Goal: Complete application form

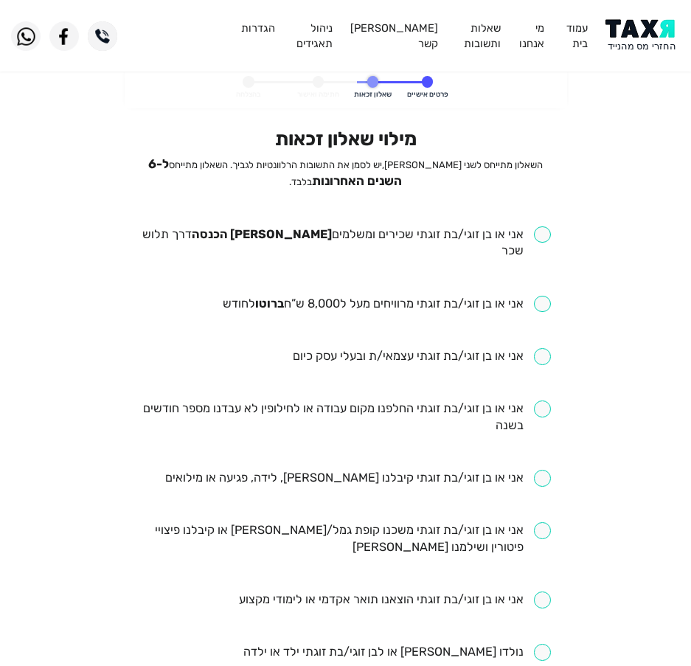
click at [347, 296] on input "checkbox" at bounding box center [387, 304] width 328 height 17
checkbox input "true"
click at [389, 400] on input "checkbox" at bounding box center [345, 417] width 411 height 34
checkbox input "true"
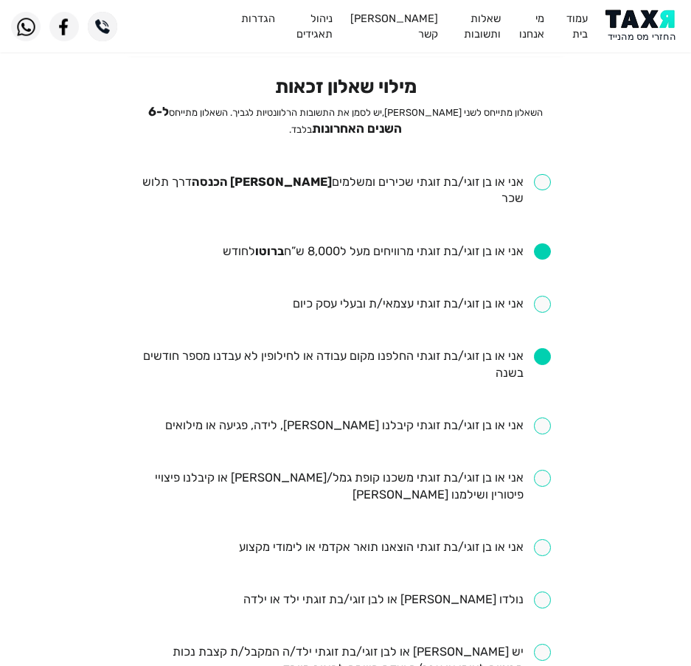
scroll to position [74, 0]
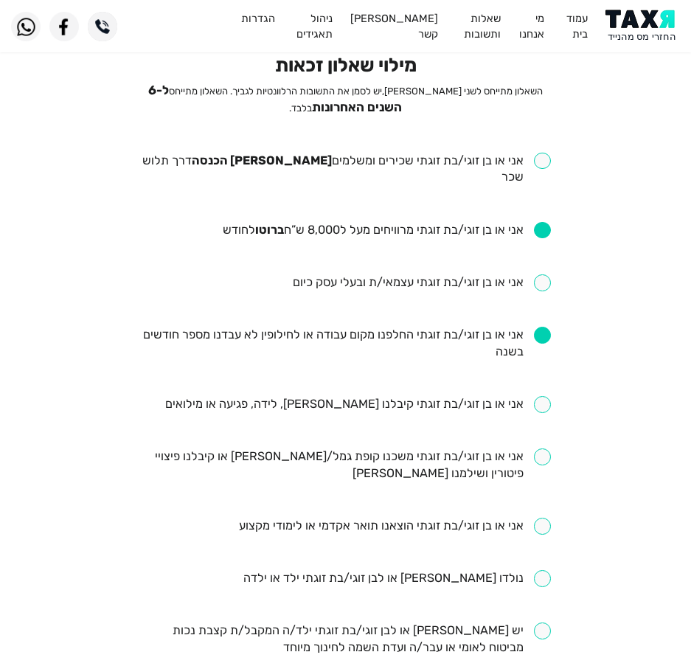
click at [335, 396] on input "checkbox" at bounding box center [358, 404] width 386 height 17
checkbox input "true"
click at [329, 448] on input "checkbox" at bounding box center [345, 465] width 411 height 34
checkbox input "true"
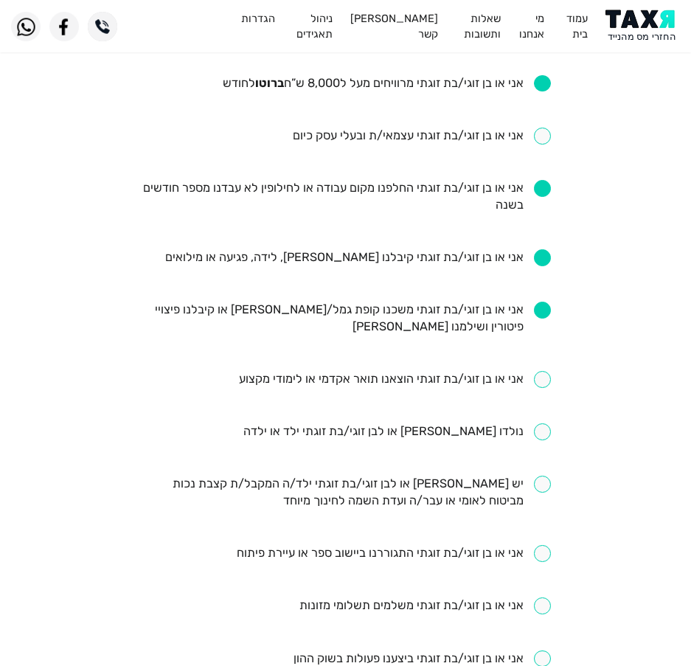
scroll to position [221, 0]
click at [413, 350] on ul "אני או בן זוגי/בת זוגתי שכירים ומשלמים [PERSON_NAME] הכנסה דרך תלוש שכר אני או …" at bounding box center [345, 431] width 411 height 853
click at [417, 370] on input "checkbox" at bounding box center [395, 378] width 312 height 17
checkbox input "true"
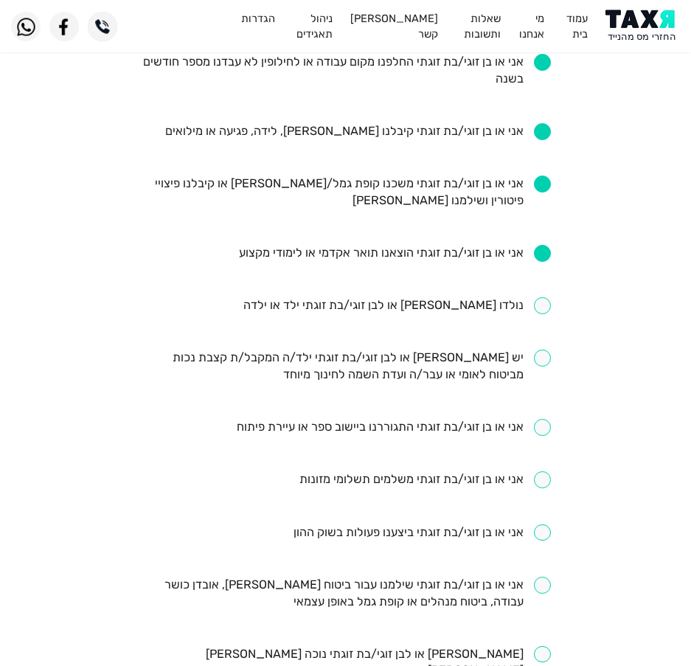
scroll to position [442, 0]
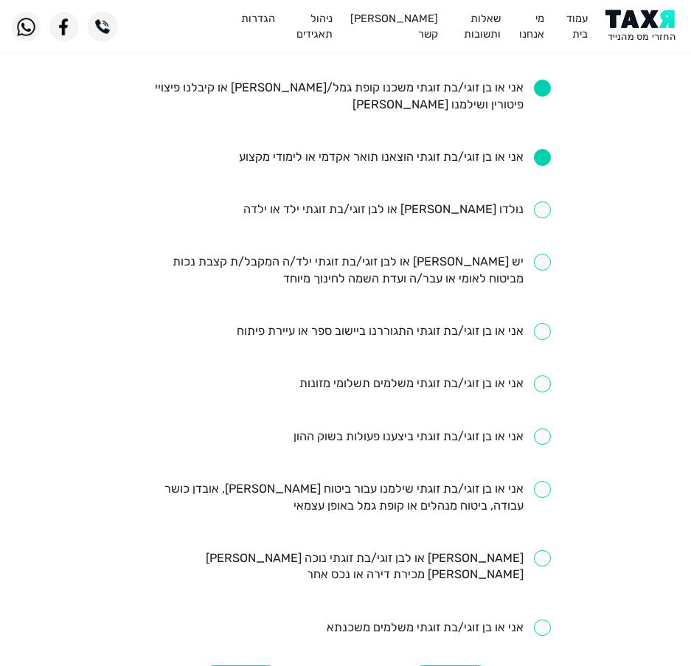
click at [523, 481] on input "checkbox" at bounding box center [345, 498] width 411 height 34
checkbox input "true"
click at [521, 570] on ul "אני או בן זוגי/בת זוגתי שכירים ומשלמים [PERSON_NAME] הכנסה דרך תלוש שכר אני או …" at bounding box center [345, 210] width 411 height 853
click at [461, 582] on ul "אני או בן זוגי/בת זוגתי שכירים ומשלמים [PERSON_NAME] הכנסה דרך תלוש שכר אני או …" at bounding box center [345, 210] width 411 height 853
click at [459, 619] on input "checkbox" at bounding box center [439, 627] width 224 height 17
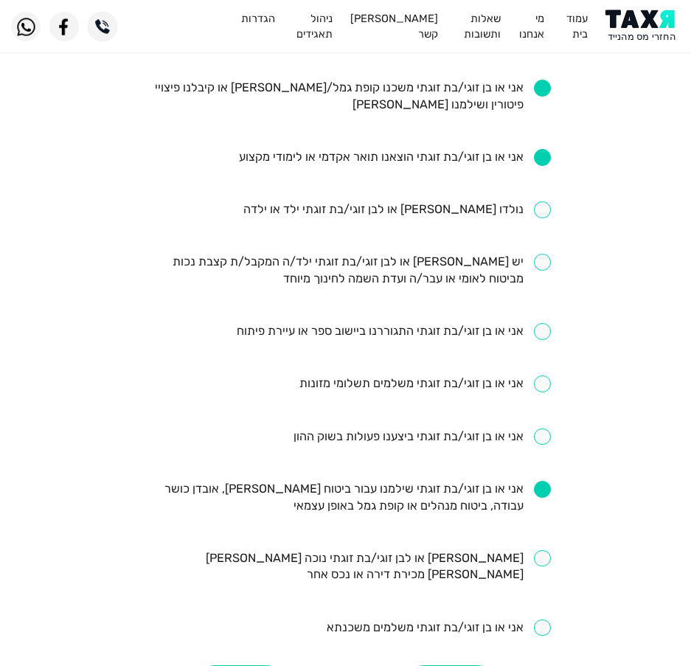
checkbox input "true"
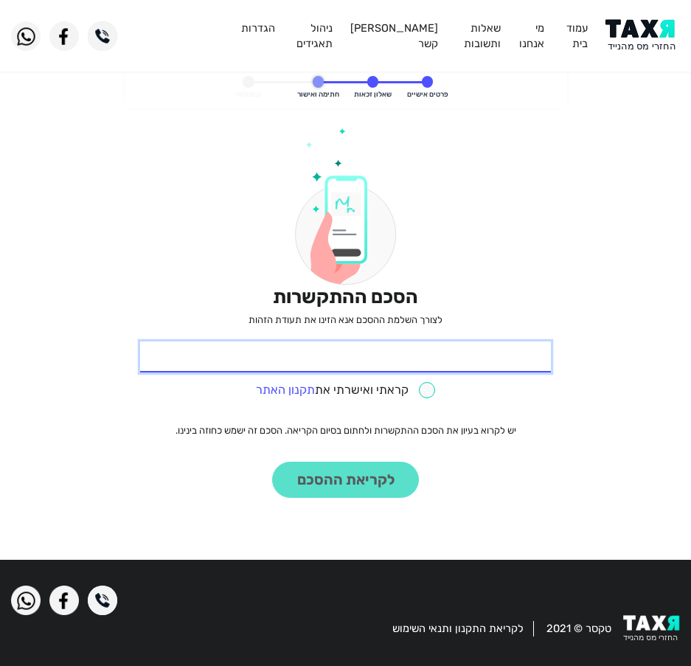
click at [478, 366] on input "* תעודת זהות" at bounding box center [345, 356] width 411 height 31
type input "015586886"
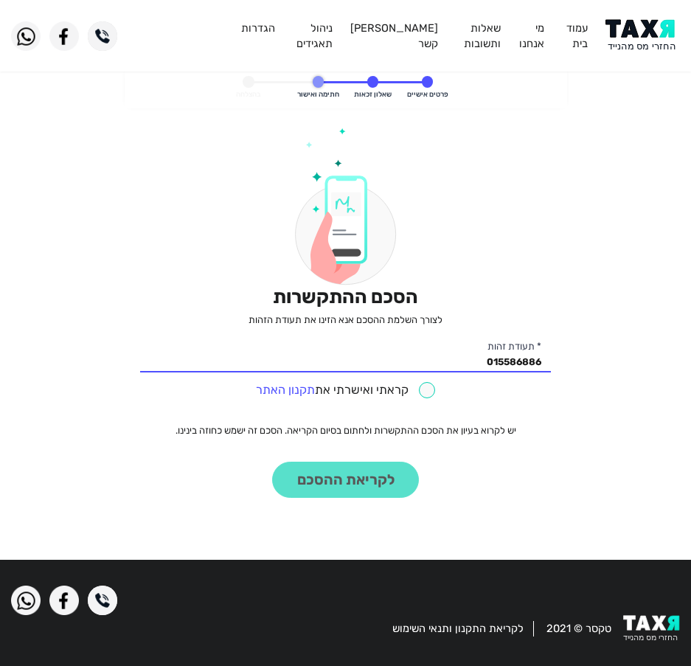
click at [425, 402] on div "הסכם ההתקשרות לצורך השלמת ההסכם אנא הזינו את תעודת הזהות 015586886 * תעודת זהות…" at bounding box center [345, 313] width 411 height 370
click at [425, 397] on input "checkbox" at bounding box center [346, 390] width 180 height 17
checkbox input "true"
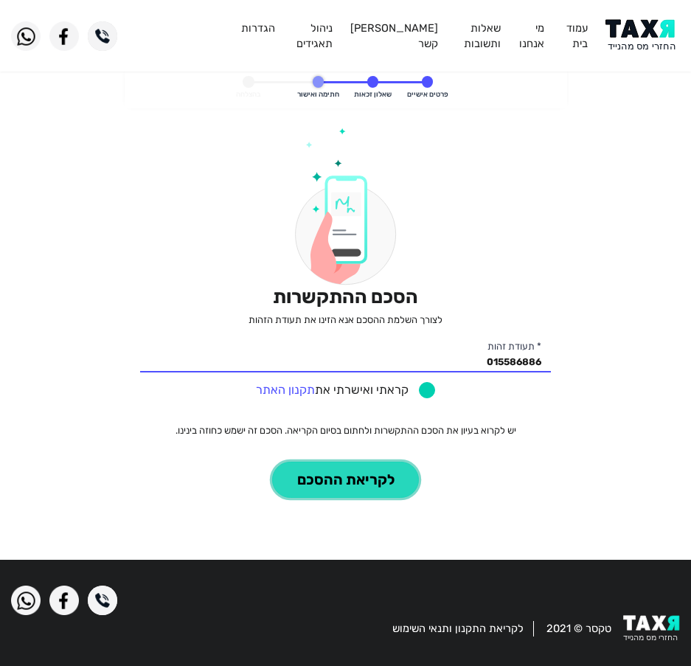
click at [371, 491] on button "לקריאת ההסכם" at bounding box center [345, 480] width 147 height 36
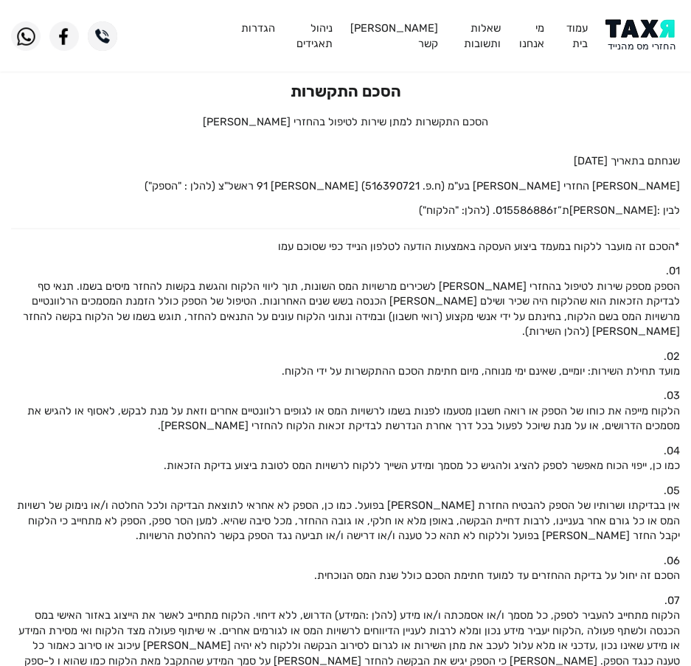
click at [638, 38] on img at bounding box center [642, 35] width 74 height 33
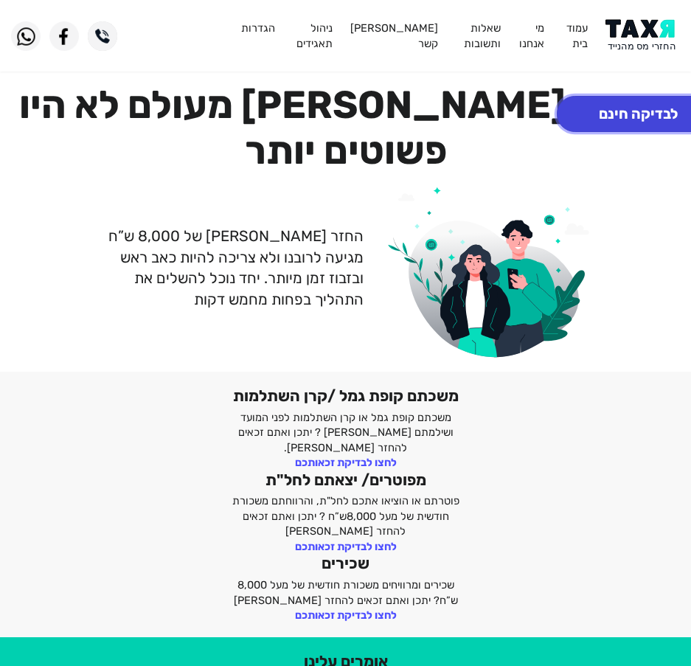
click at [630, 110] on button "לבדיקה חינם" at bounding box center [638, 114] width 163 height 36
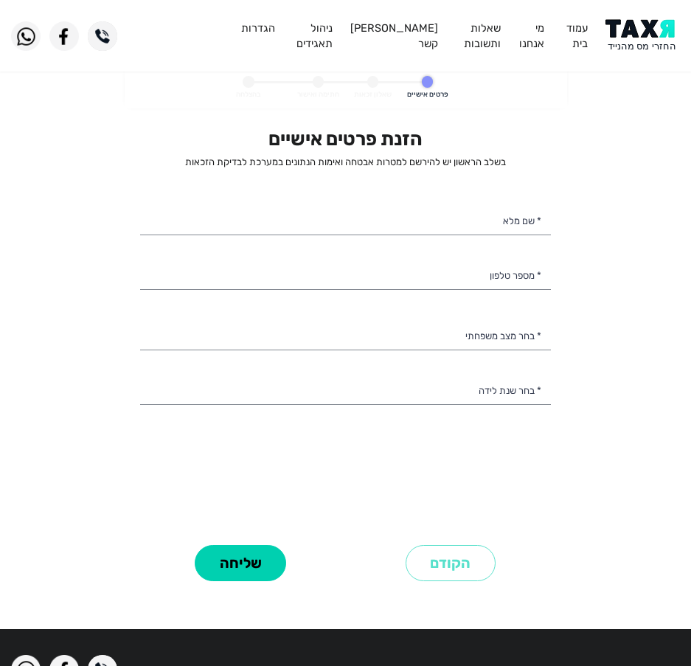
select select
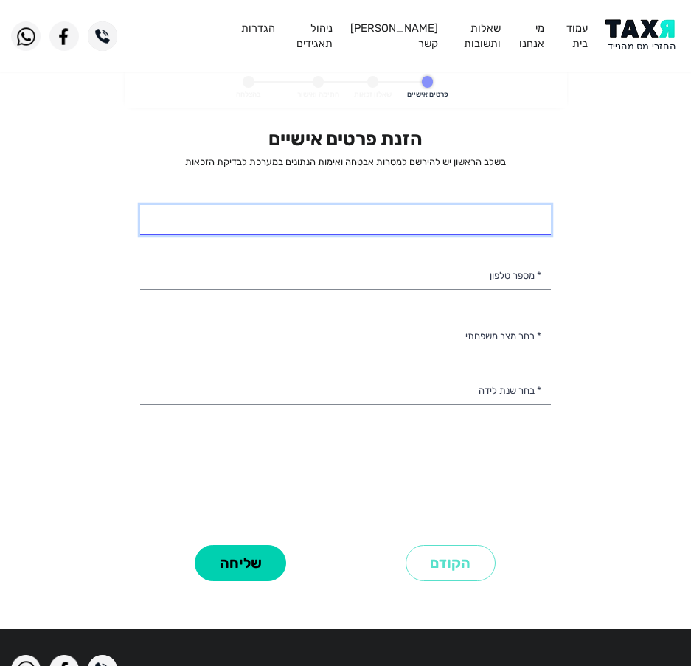
click at [470, 234] on input "* שם מלא" at bounding box center [345, 220] width 411 height 31
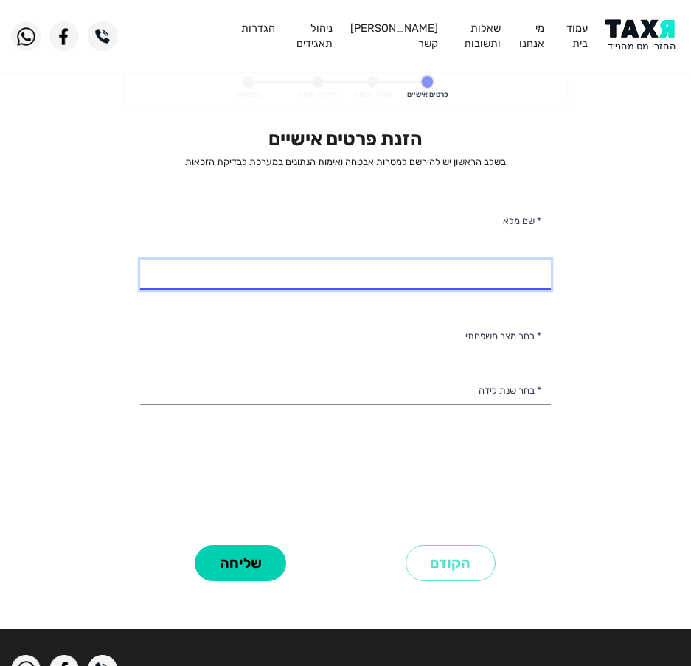
click at [432, 282] on input "* מספר טלפון" at bounding box center [345, 275] width 411 height 31
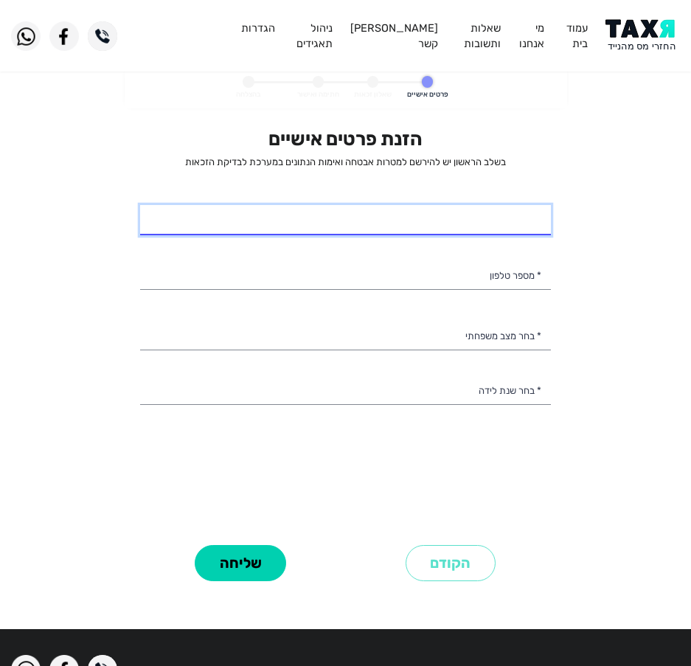
click at [459, 226] on input "* שם מלא" at bounding box center [345, 220] width 411 height 31
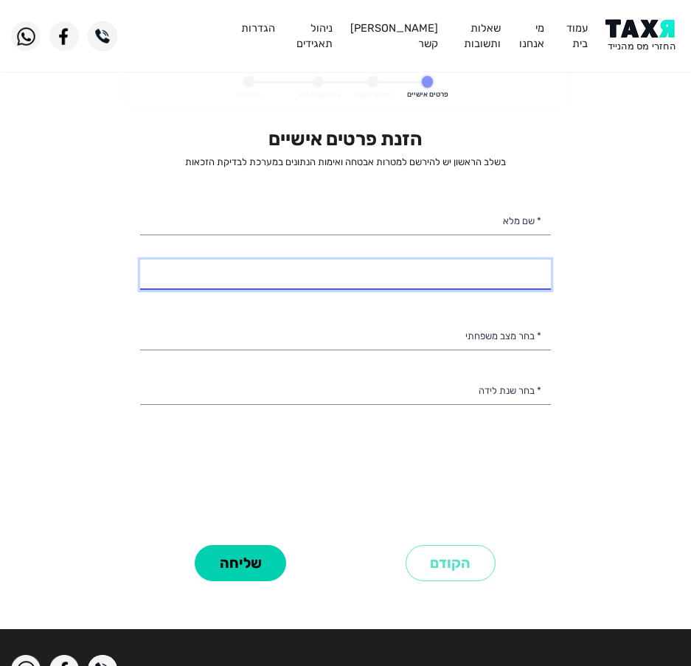
click at [463, 278] on input "* מספר טלפון" at bounding box center [345, 275] width 411 height 31
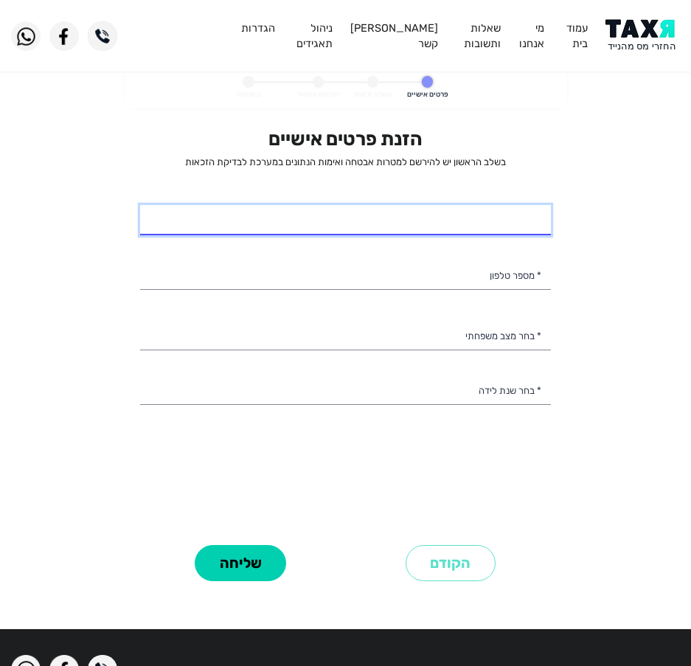
click at [460, 225] on input "* שם מלא" at bounding box center [345, 220] width 411 height 31
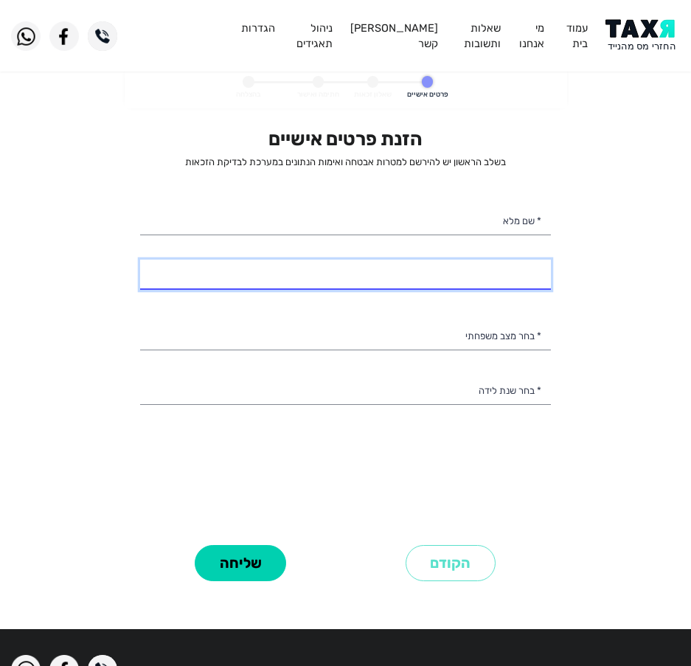
click at [408, 271] on input "* מספר טלפון" at bounding box center [345, 275] width 411 height 31
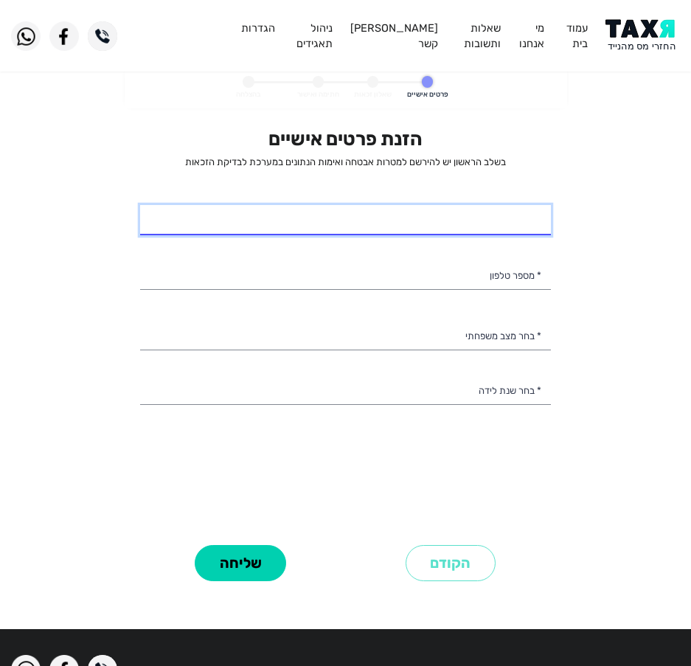
click at [442, 223] on input "* שם מלא" at bounding box center [345, 220] width 411 height 31
type input "ח"
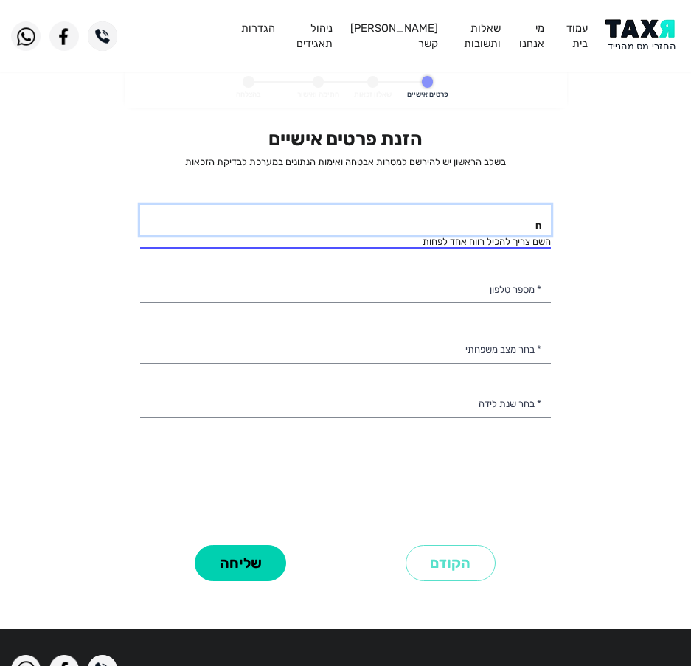
click at [446, 233] on input "ח" at bounding box center [345, 220] width 411 height 31
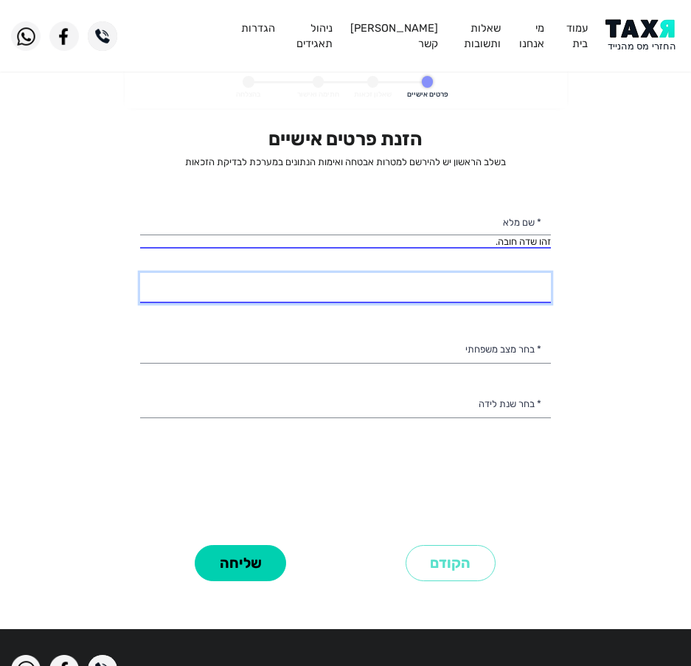
click at [473, 302] on input "* מספר טלפון" at bounding box center [345, 288] width 411 height 31
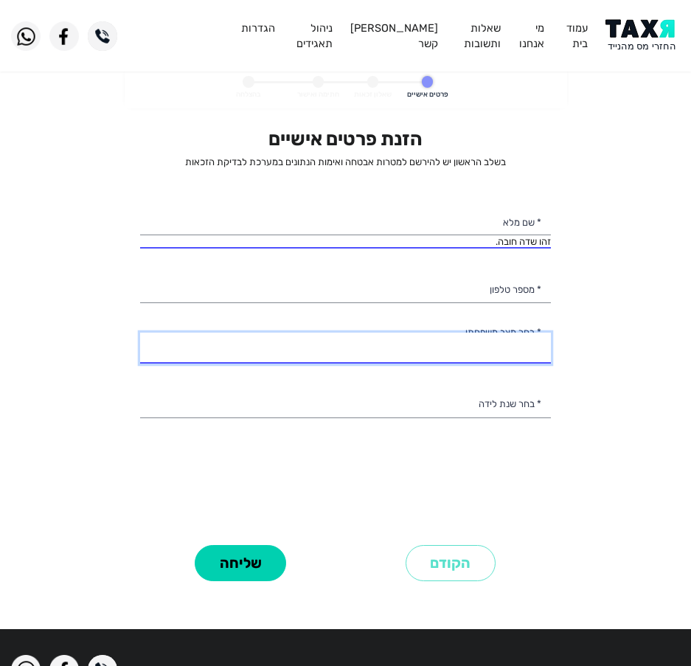
click at [484, 345] on select "רווק/ה נשוי/[PERSON_NAME]/ה אלמן/נה" at bounding box center [345, 348] width 411 height 31
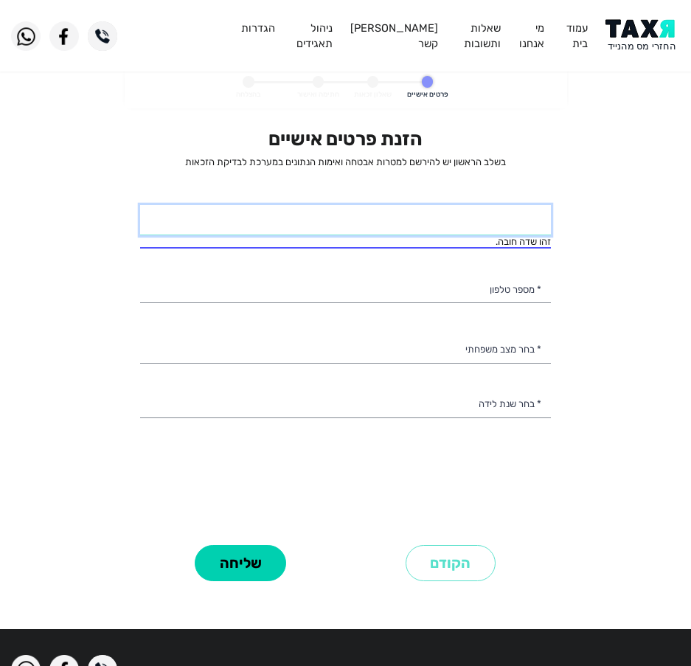
click at [452, 226] on input "* שם מלא" at bounding box center [345, 220] width 411 height 31
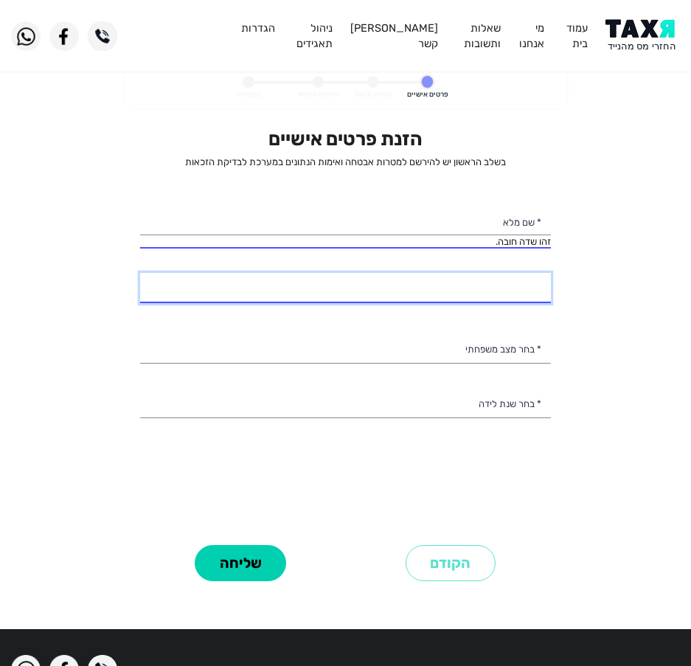
drag, startPoint x: 373, startPoint y: 299, endPoint x: 374, endPoint y: 290, distance: 8.1
click at [373, 299] on input "* מספר טלפון" at bounding box center [345, 288] width 411 height 31
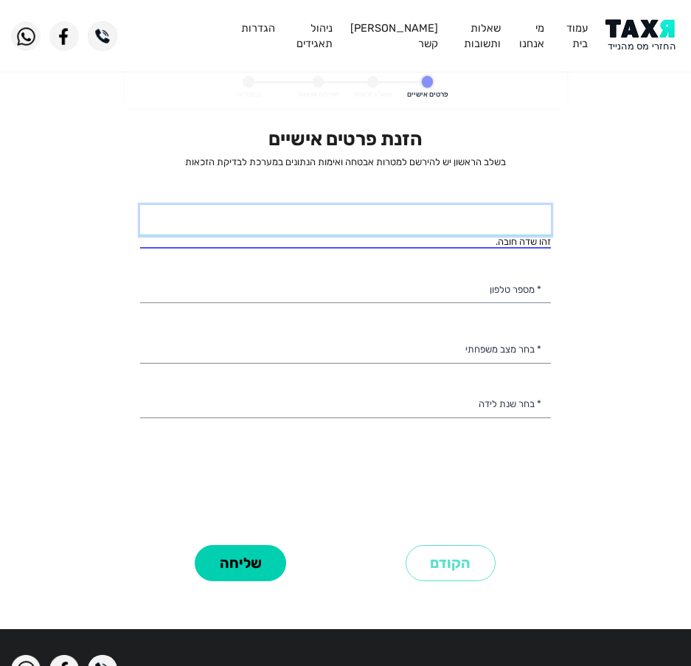
click at [406, 216] on input "* שם מלא" at bounding box center [345, 220] width 411 height 31
type input "ן"
click at [310, 222] on input "ן" at bounding box center [345, 220] width 411 height 31
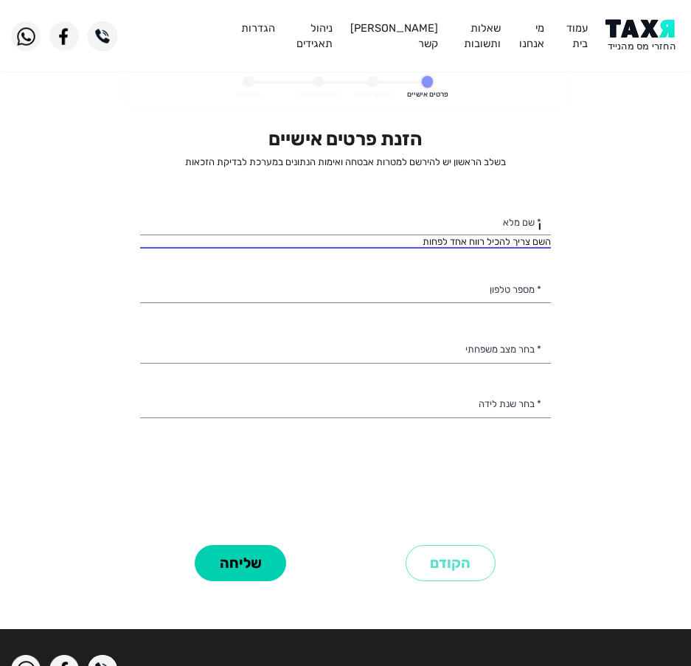
drag, startPoint x: 312, startPoint y: 265, endPoint x: 318, endPoint y: 272, distance: 8.9
click at [312, 268] on div "הזנת פרטים אישיים בשלב הראשון יש להירשם למטרות אבטחה ואימות הנתונים במערכת לבדי…" at bounding box center [345, 334] width 411 height 413
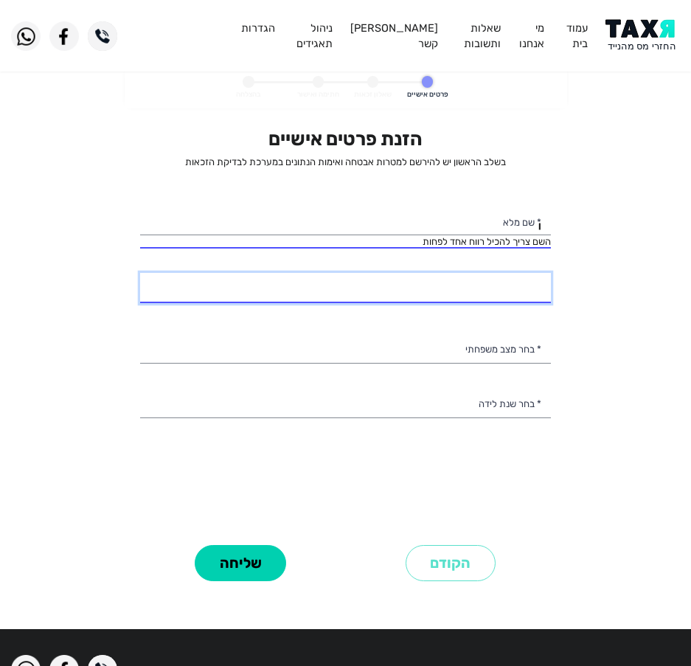
click at [324, 288] on input "* מספר טלפון" at bounding box center [345, 288] width 411 height 31
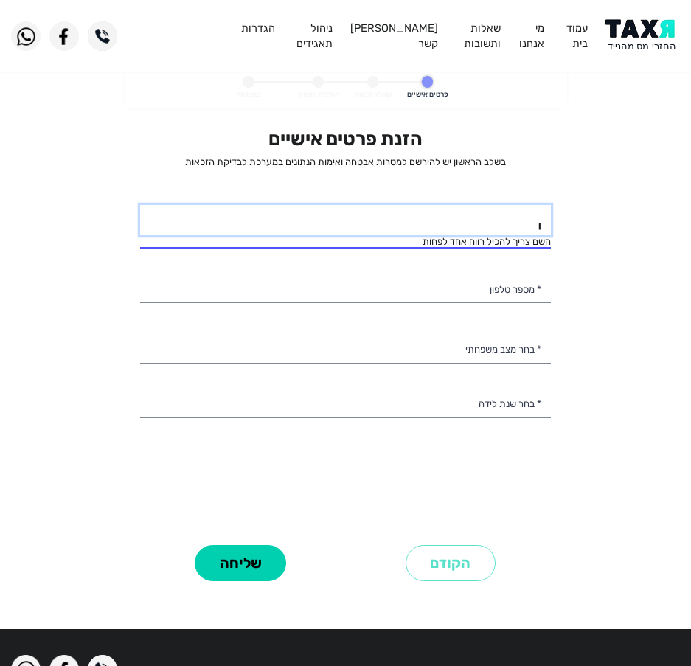
click at [357, 222] on input "ן" at bounding box center [345, 220] width 411 height 31
click at [396, 226] on input "ן" at bounding box center [345, 220] width 411 height 31
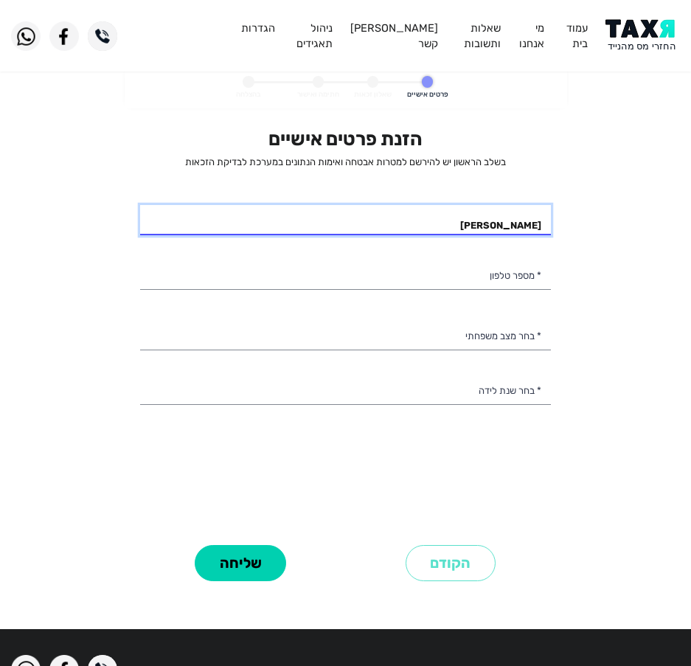
type input "[PERSON_NAME]"
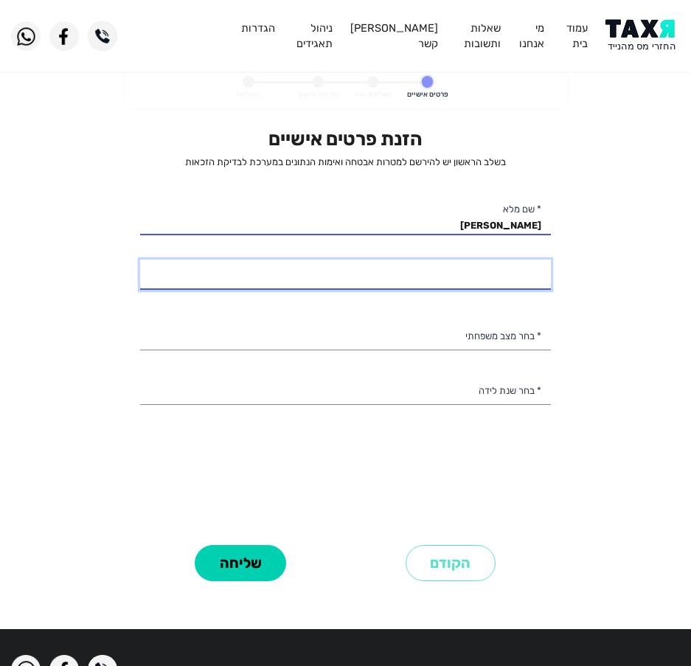
click at [497, 288] on input "* מספר טלפון" at bounding box center [345, 275] width 411 height 31
type input "050-3442045"
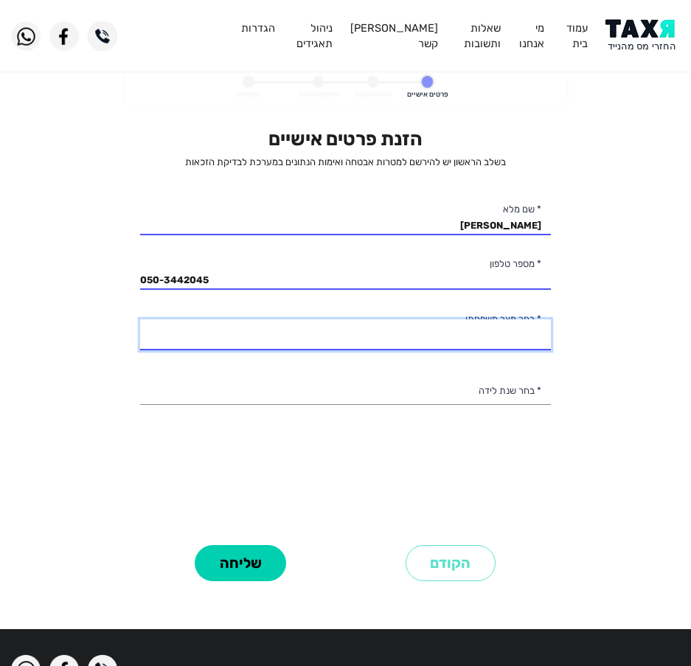
click at [481, 336] on select "רווק/ה נשוי/[PERSON_NAME]/ה אלמן/נה" at bounding box center [345, 334] width 411 height 31
select select "2: Married"
click at [140, 319] on select "רווק/ה נשוי/[PERSON_NAME]/ה אלמן/נה" at bounding box center [345, 334] width 411 height 31
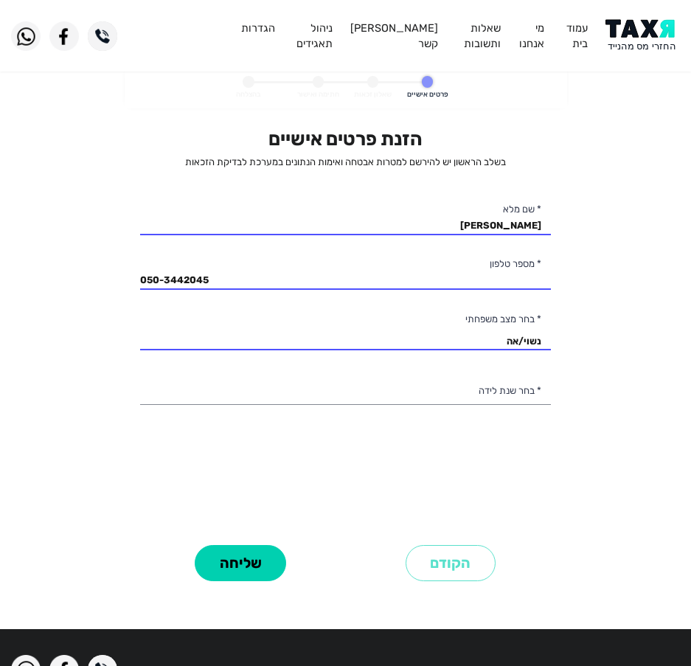
click at [450, 372] on div "הזנת פרטים אישיים בשלב הראשון יש להירשם למטרות אבטחה ואימות הנתונים במערכת לבדי…" at bounding box center [345, 334] width 411 height 413
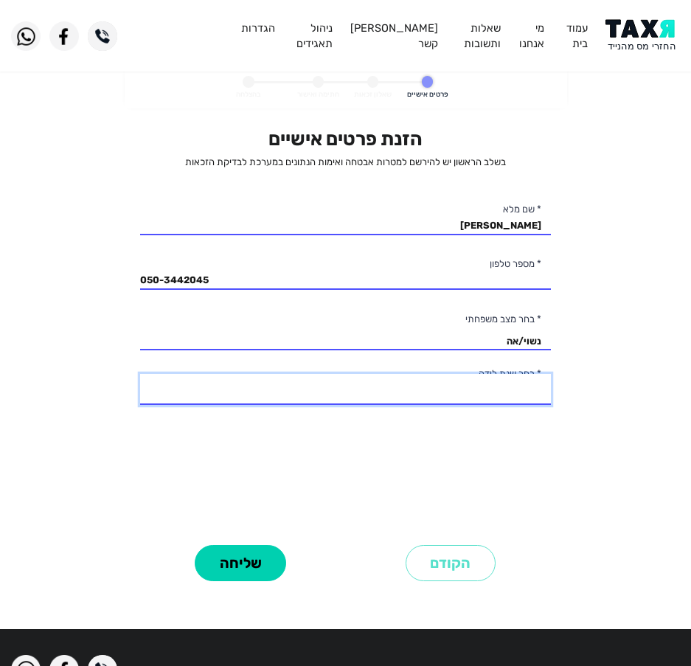
click at [447, 386] on select "2003 2002 2001 2000 1999 1998 1997 1996 1995 1994 1993 1992 1991 1990 1989 1988…" at bounding box center [345, 389] width 411 height 31
select select "9: 1995"
click at [140, 374] on select "2003 2002 2001 2000 1999 1998 1997 1996 1995 1994 1993 1992 1991 1990 1989 1988…" at bounding box center [345, 389] width 411 height 31
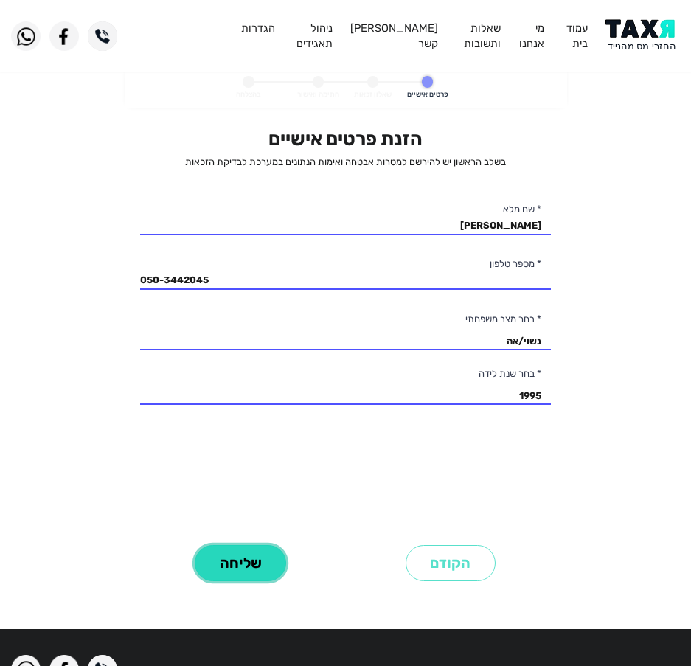
click at [254, 572] on button "שליחה" at bounding box center [240, 563] width 91 height 36
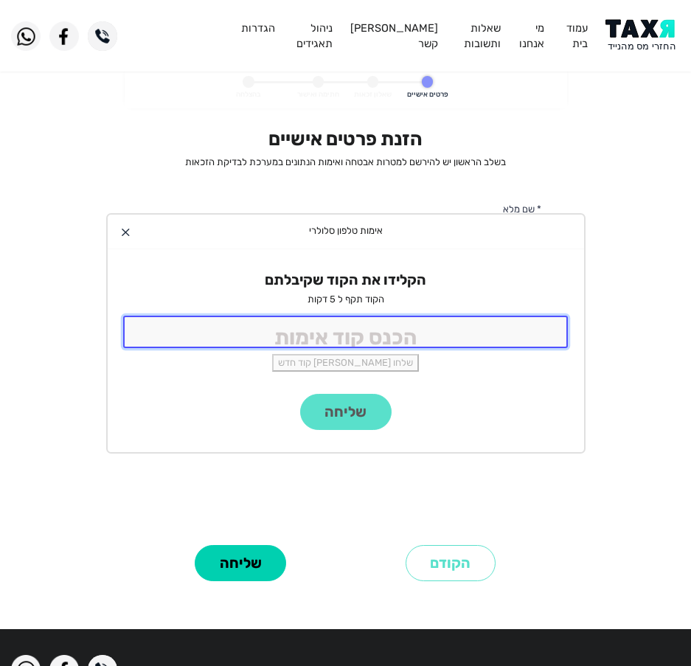
click at [363, 325] on input "tel" at bounding box center [345, 332] width 445 height 32
type input "6"
type input "9988"
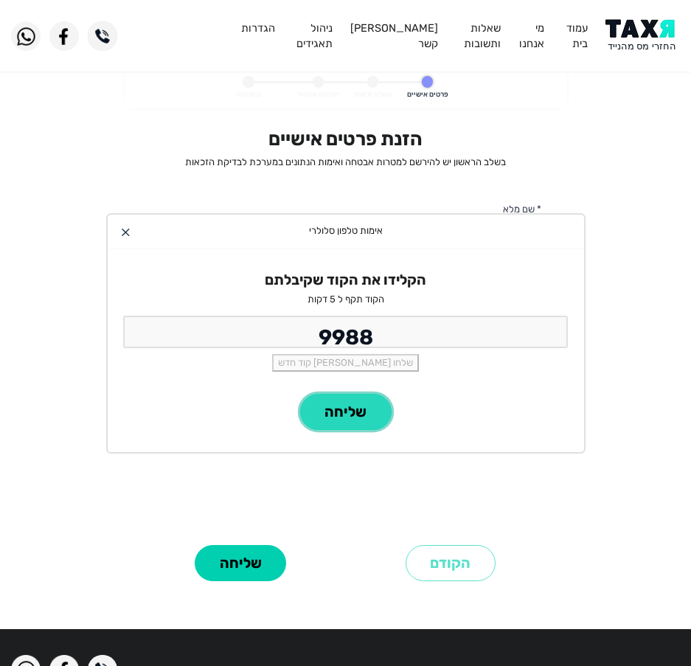
click at [333, 400] on button "שליחה" at bounding box center [345, 412] width 91 height 36
